Goal: Check status: Check status

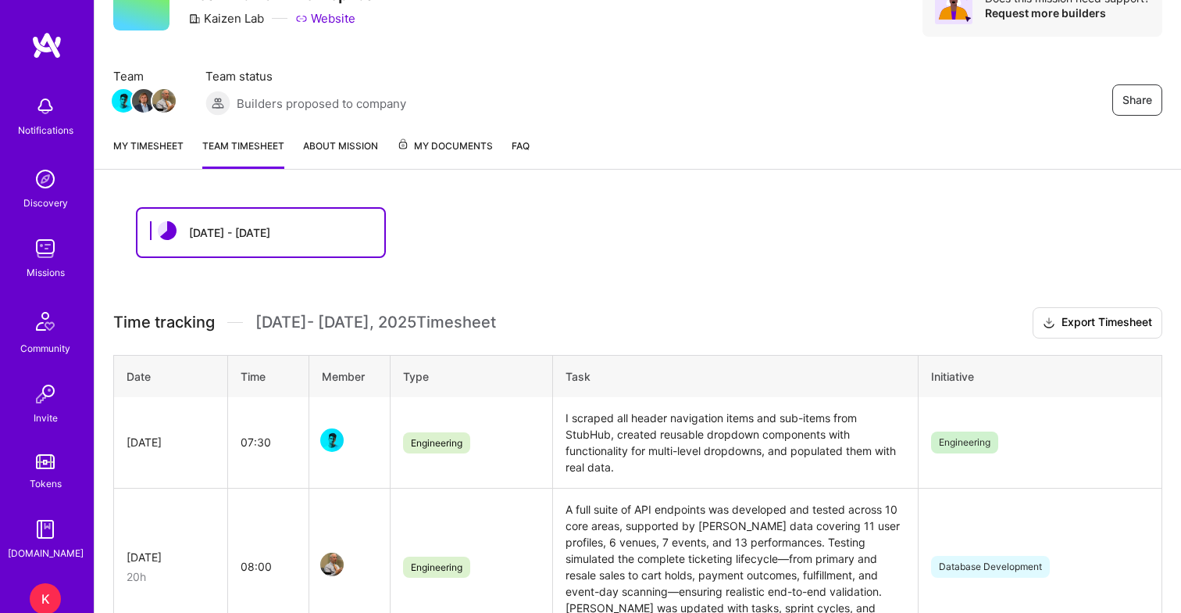
scroll to position [192, 0]
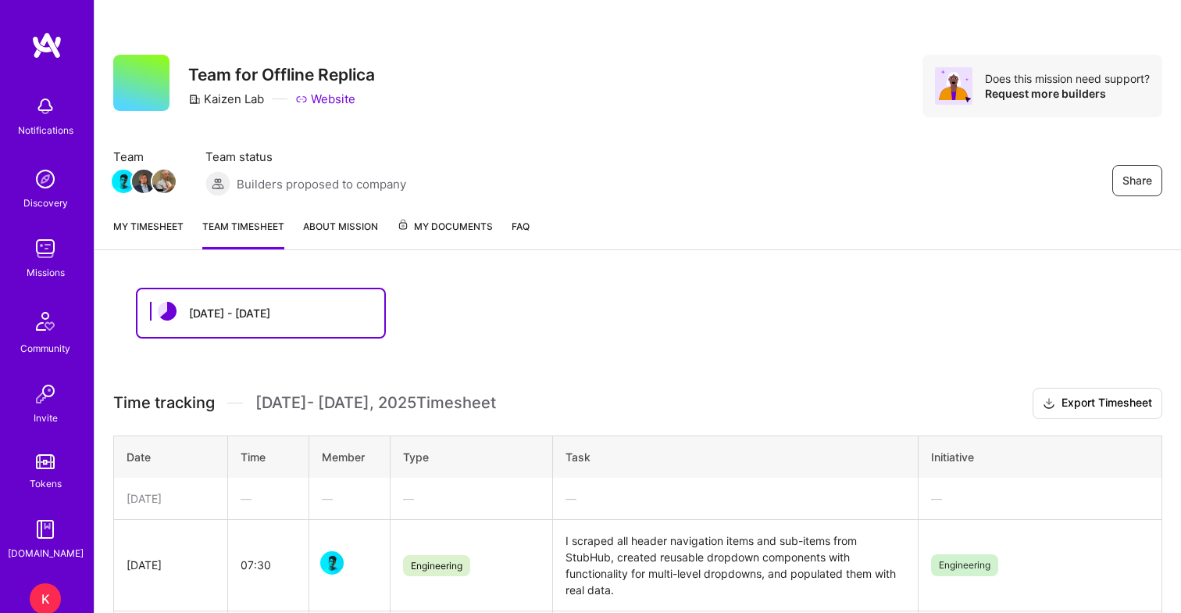
click at [162, 236] on link "My timesheet" at bounding box center [148, 233] width 70 height 31
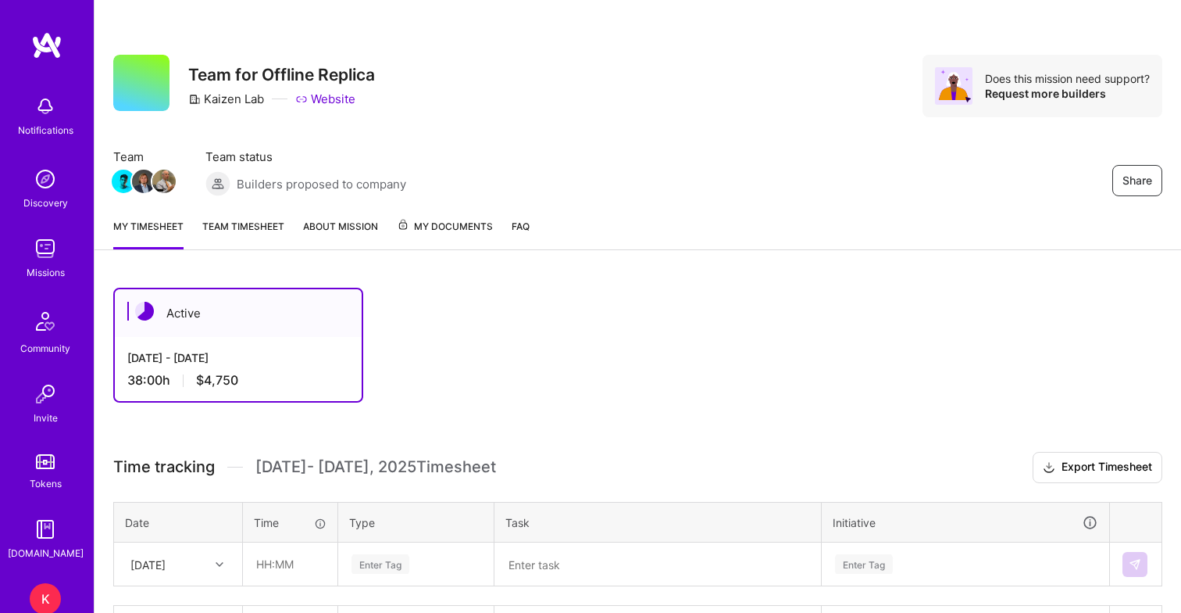
click at [268, 231] on link "Team timesheet" at bounding box center [243, 233] width 82 height 31
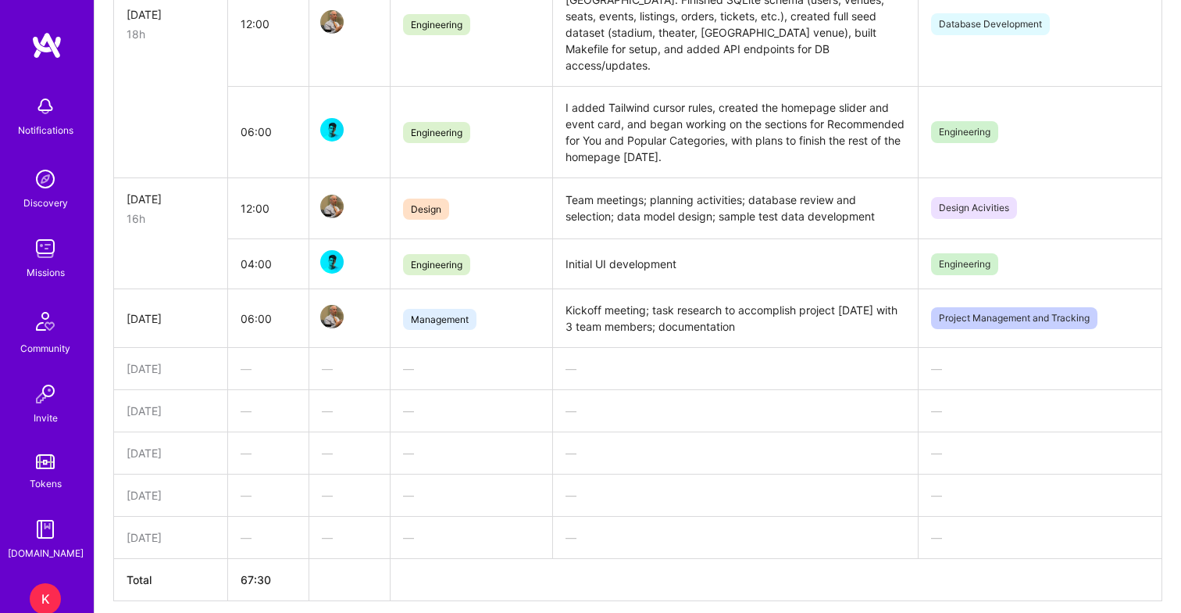
scroll to position [995, 0]
